Goal: Check status: Check status

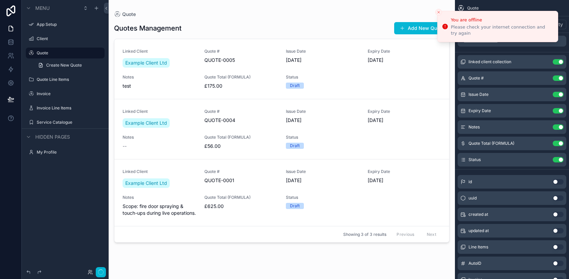
click at [439, 11] on icon "Close toast" at bounding box center [439, 12] width 4 height 4
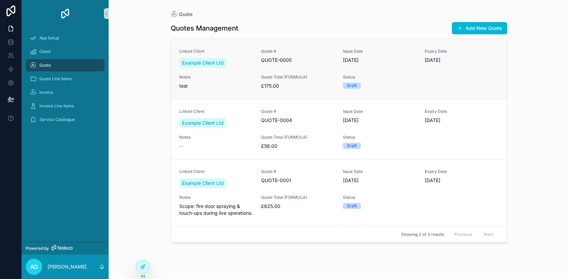
click at [420, 93] on link "Linked Client Example Client Ltd Quote # QUOTE-0005 Issue Date 30/09/2025 Expir…" at bounding box center [339, 69] width 336 height 60
